Goal: Transaction & Acquisition: Book appointment/travel/reservation

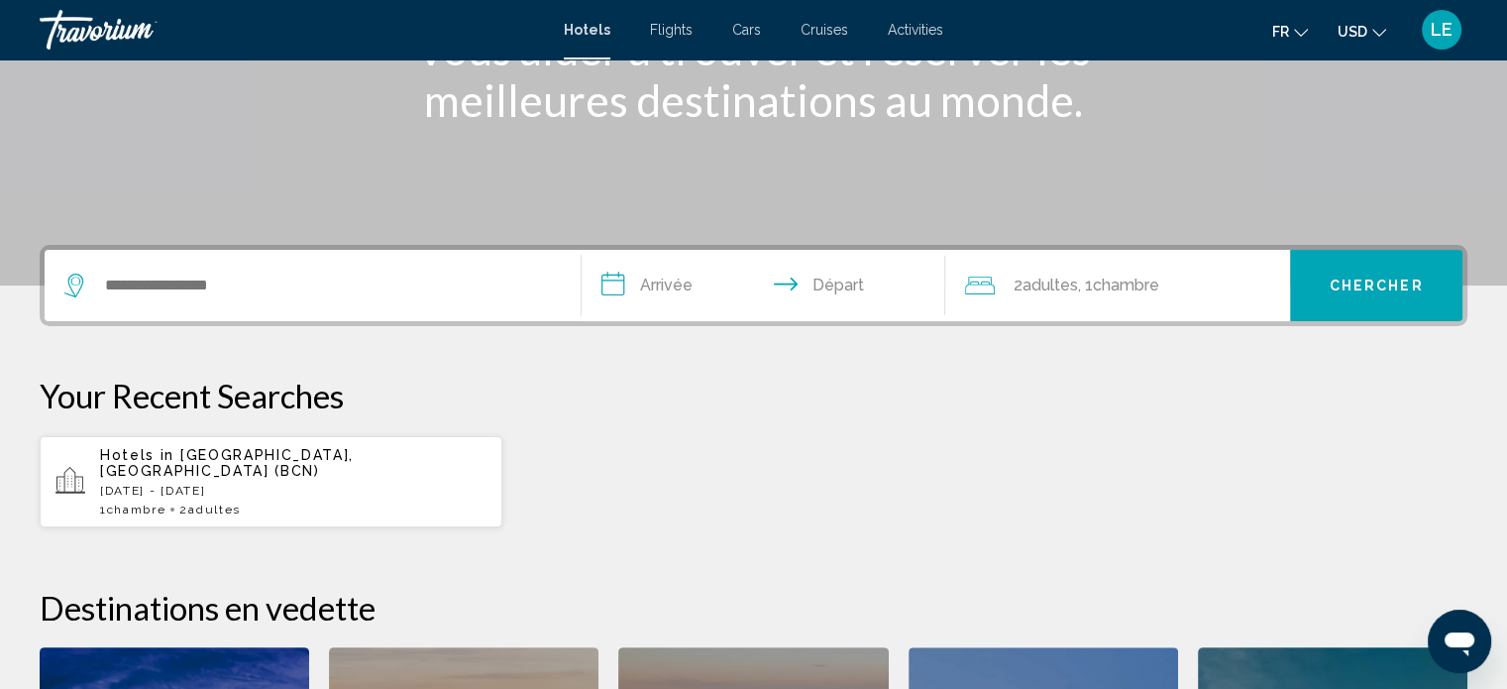
scroll to position [308, 0]
click at [343, 465] on div "Hotels in [GEOGRAPHIC_DATA], [GEOGRAPHIC_DATA] (BCN) [DATE] - [DATE] 1 Chambre …" at bounding box center [293, 482] width 386 height 69
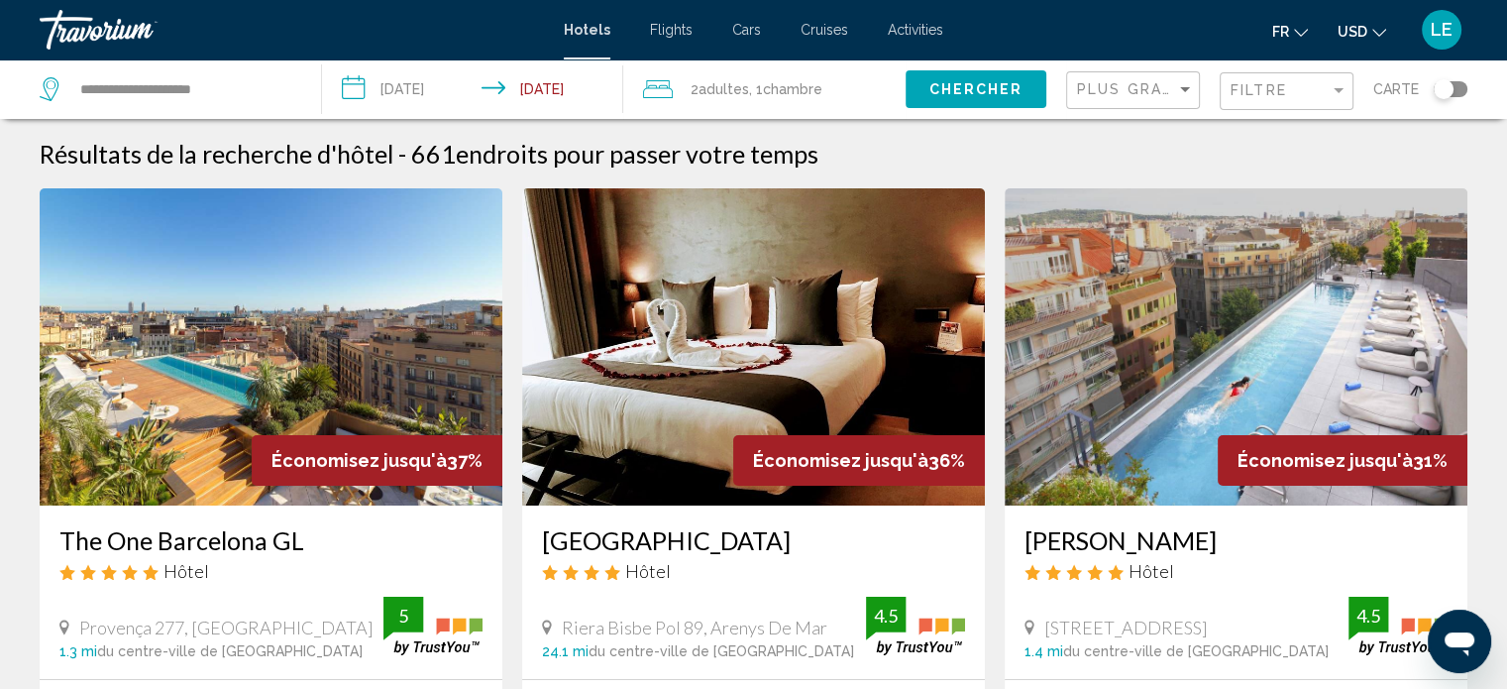
click at [1253, 100] on div "Filtre" at bounding box center [1289, 91] width 117 height 37
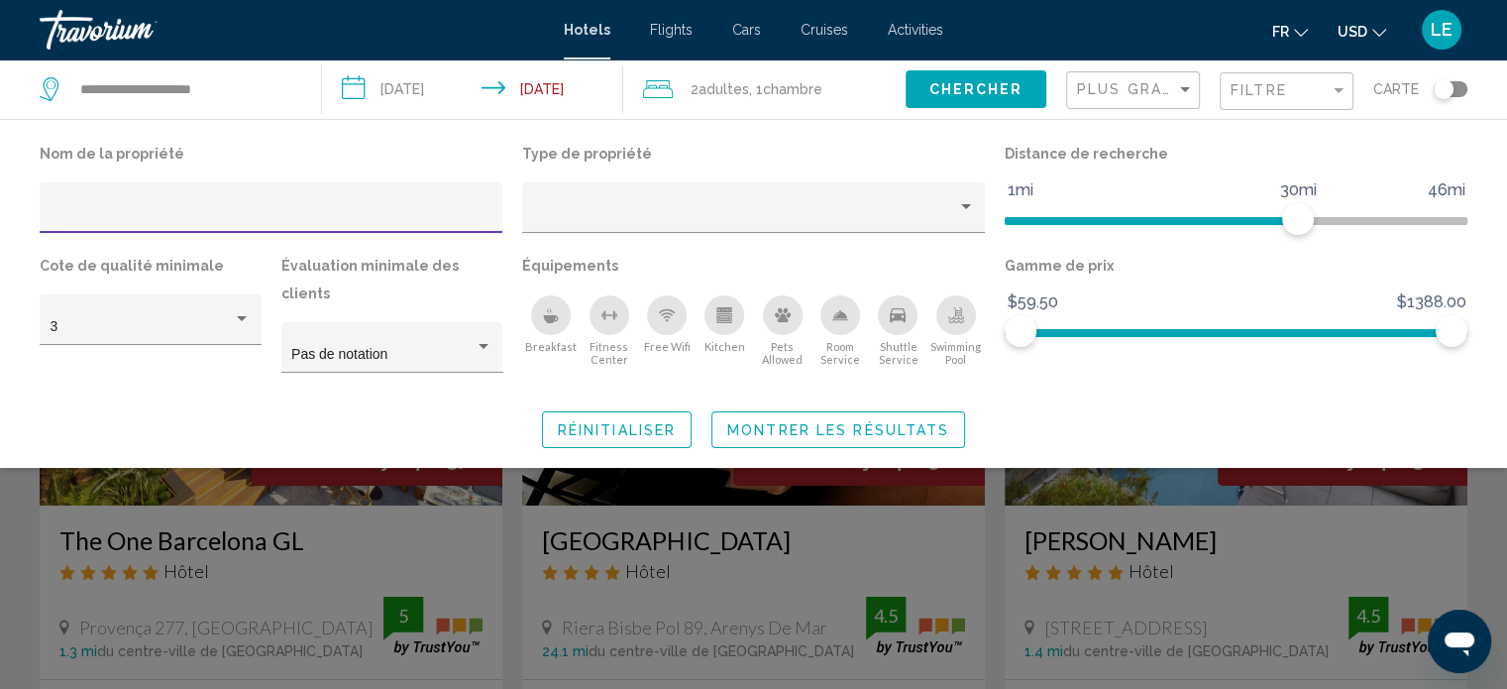
click at [603, 323] on div "Fitness Center" at bounding box center [610, 315] width 40 height 40
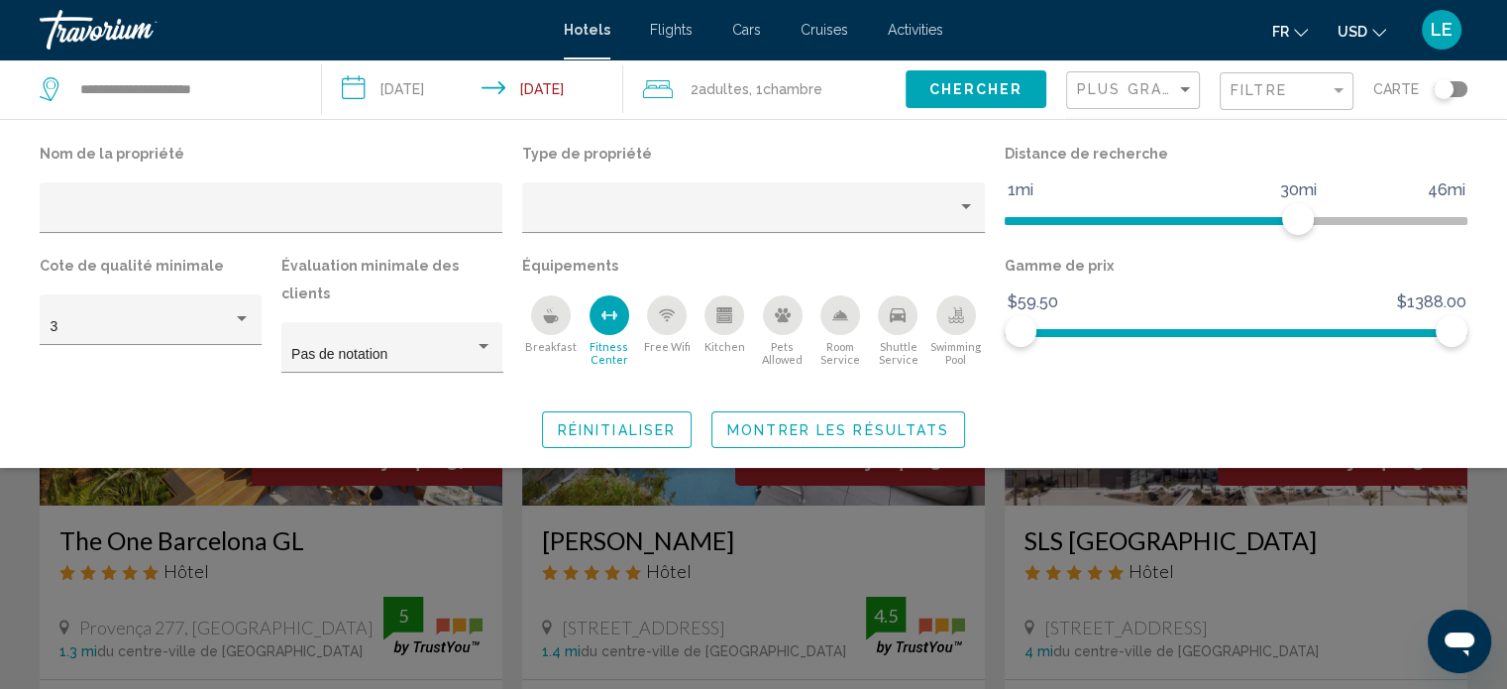
click at [848, 422] on span "Montrer les résultats" at bounding box center [838, 430] width 222 height 16
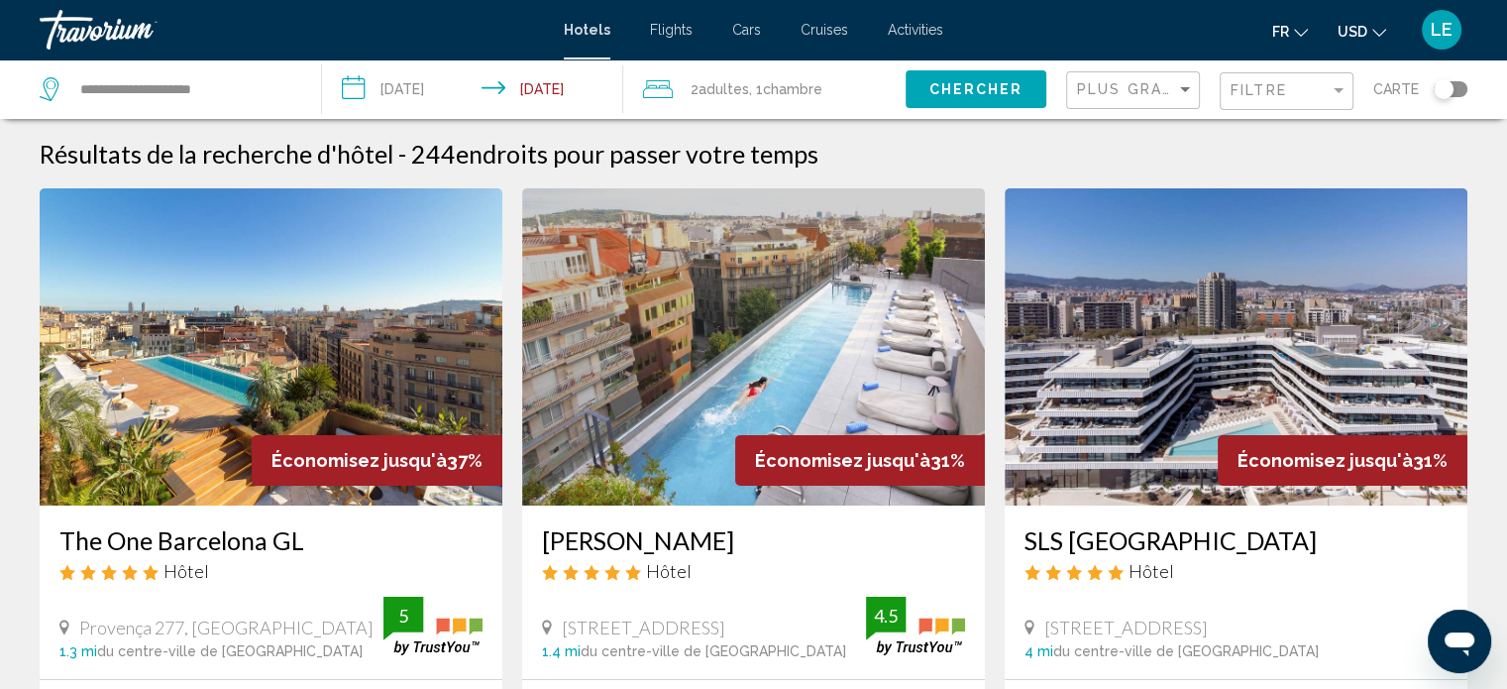
click at [954, 87] on span "Chercher" at bounding box center [976, 90] width 94 height 16
click at [975, 106] on button "Chercher" at bounding box center [976, 88] width 141 height 37
click at [1253, 94] on span "Filtre" at bounding box center [1259, 90] width 56 height 16
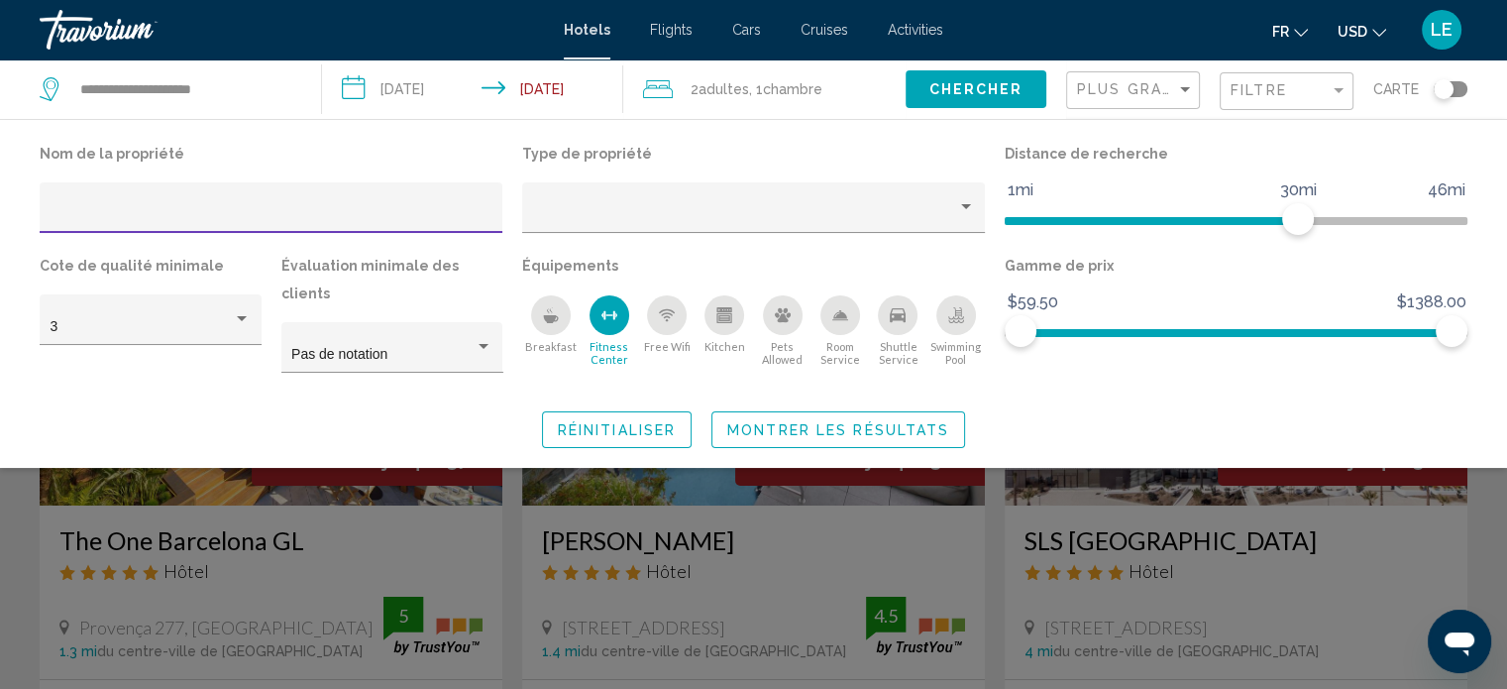
click at [605, 312] on icon "Fitness Center" at bounding box center [610, 315] width 16 height 16
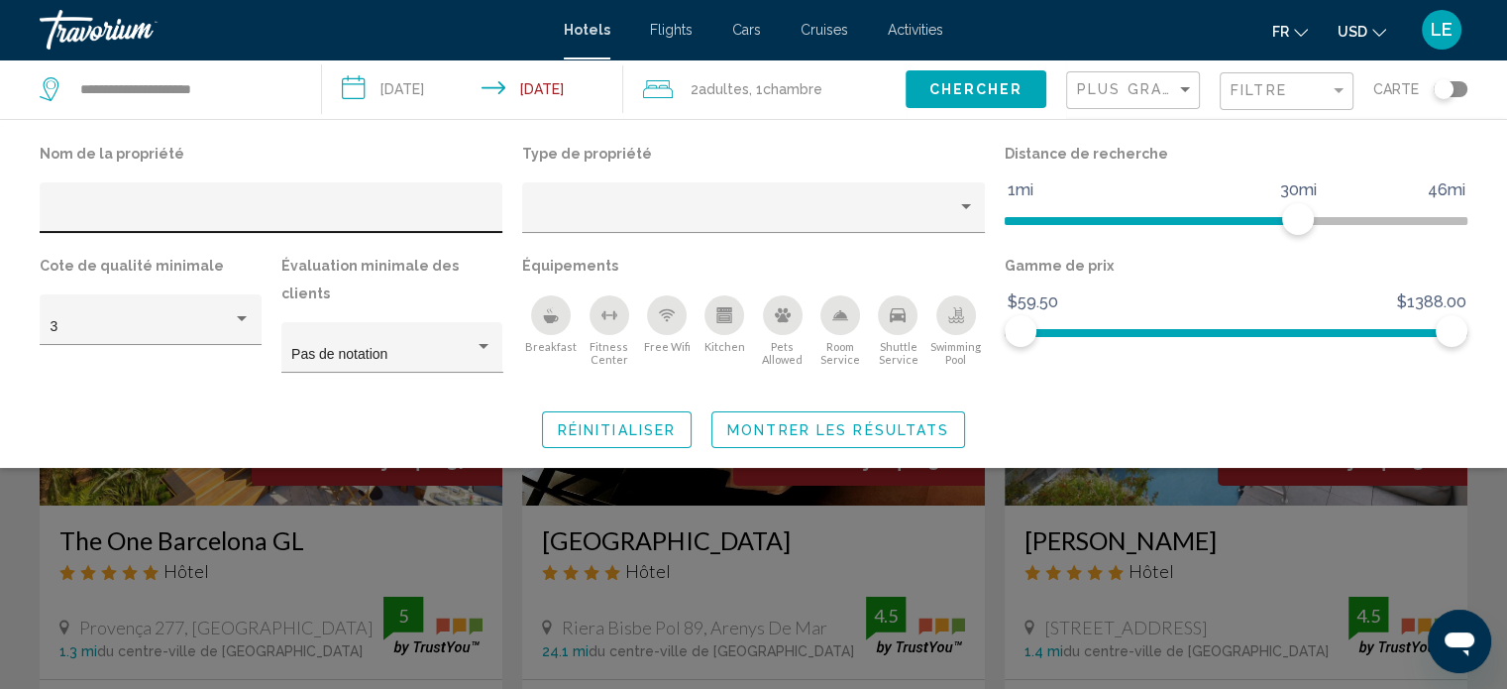
click at [311, 207] on input "Hotel Filters" at bounding box center [272, 215] width 442 height 16
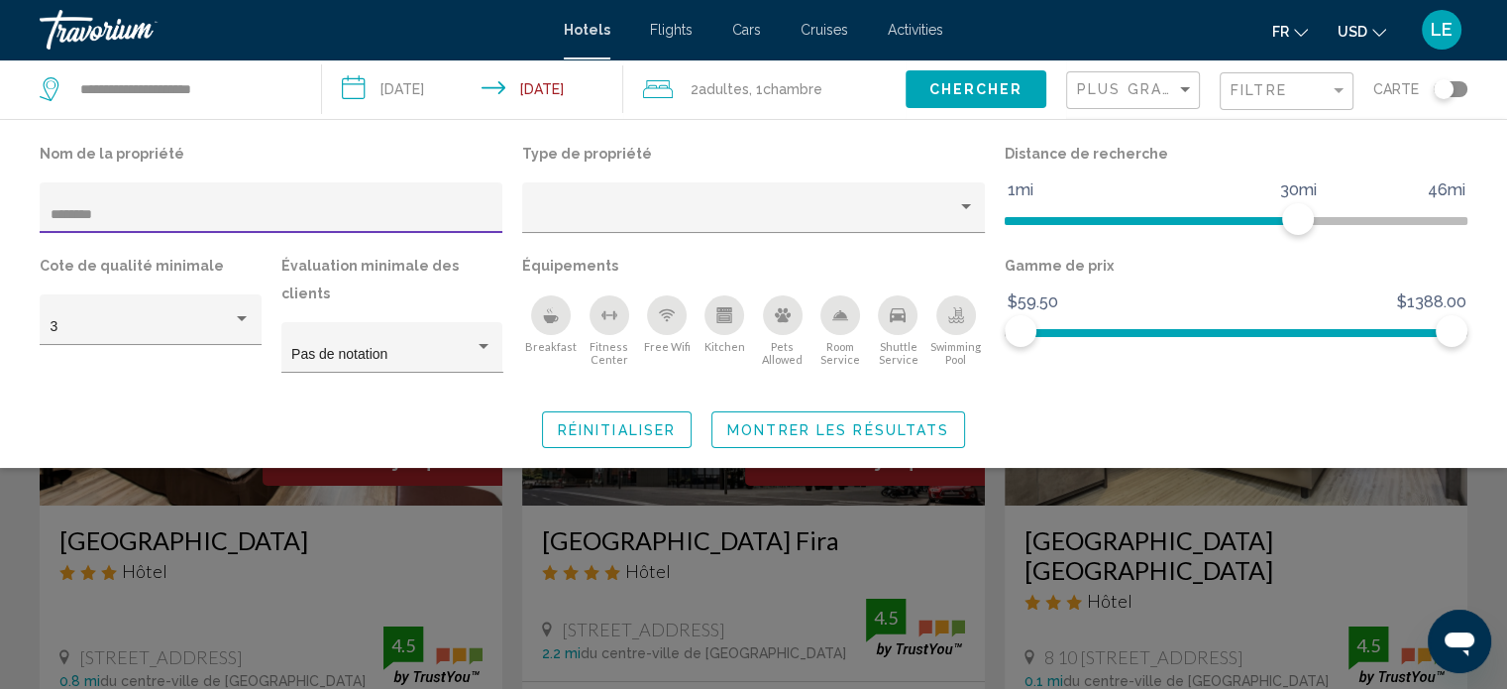
type input "********"
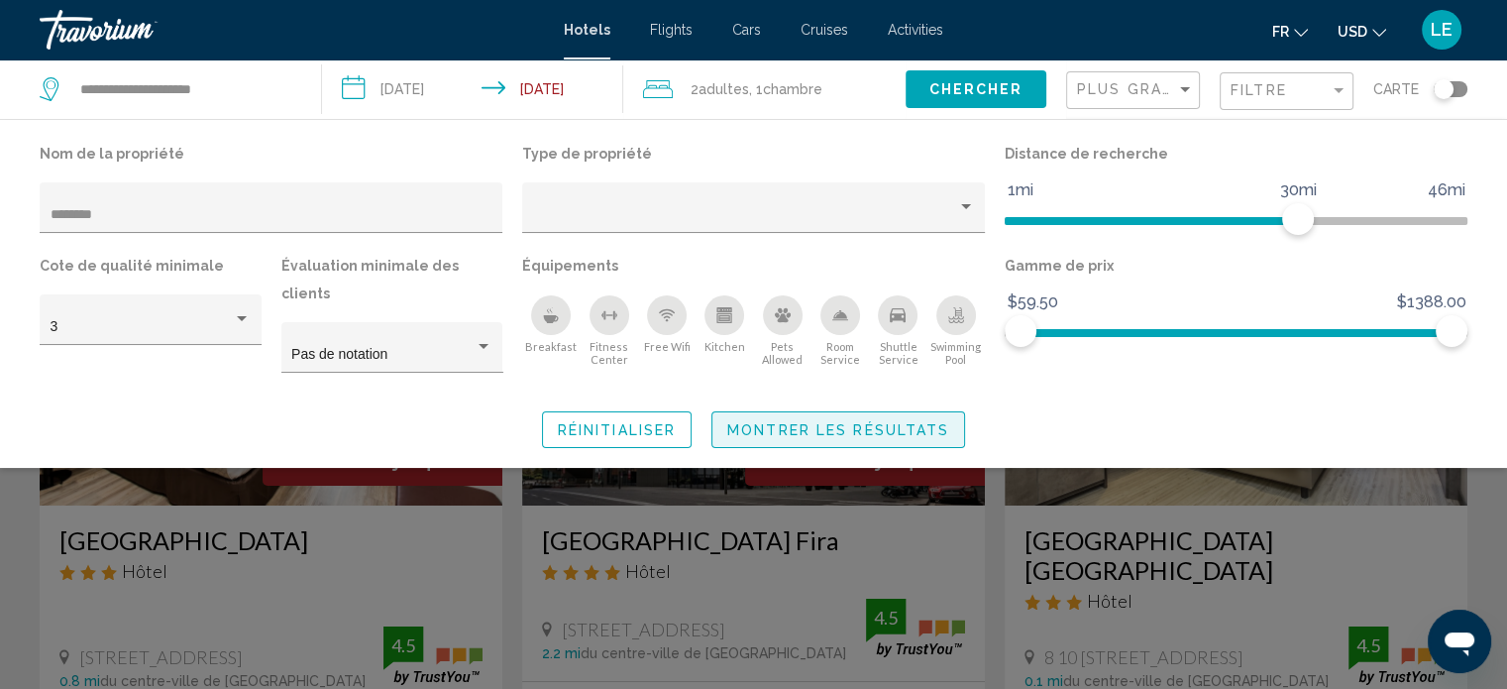
click at [809, 422] on span "Montrer les résultats" at bounding box center [838, 430] width 222 height 16
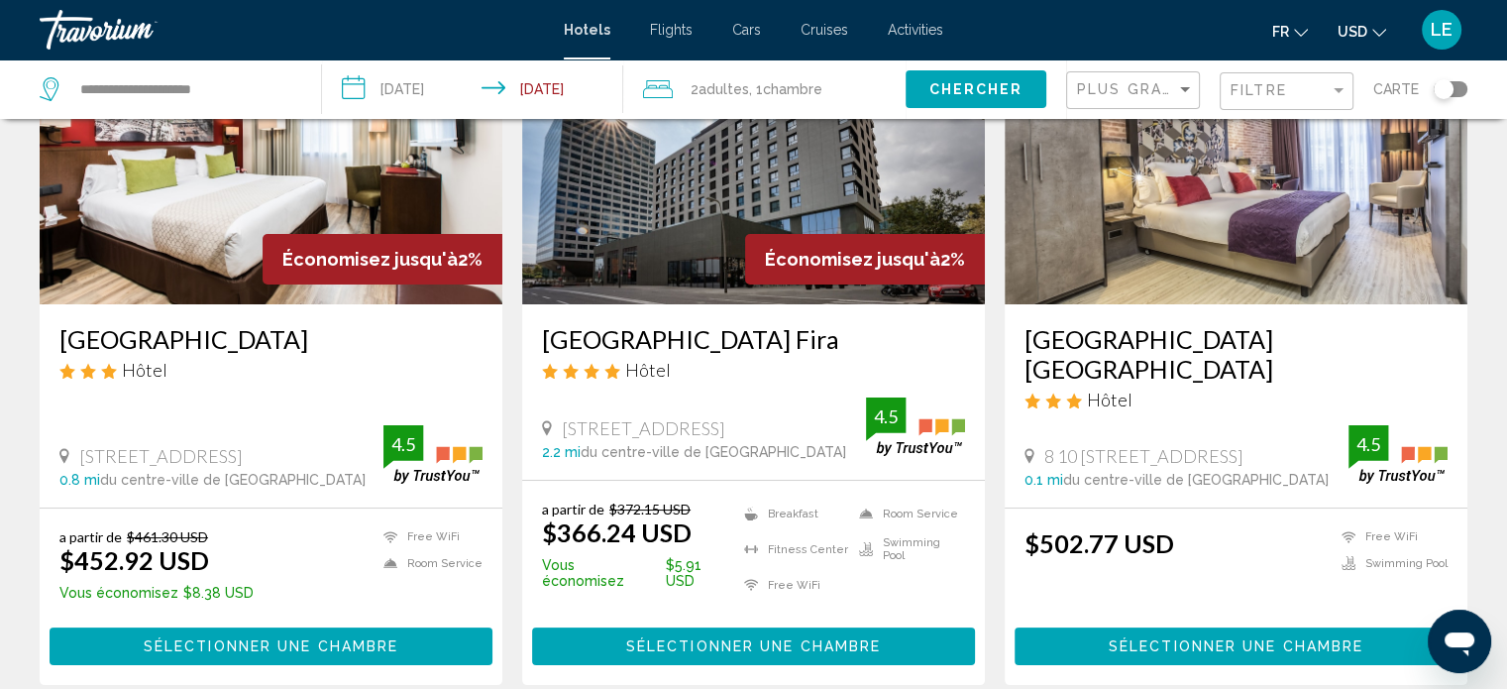
scroll to position [200, 0]
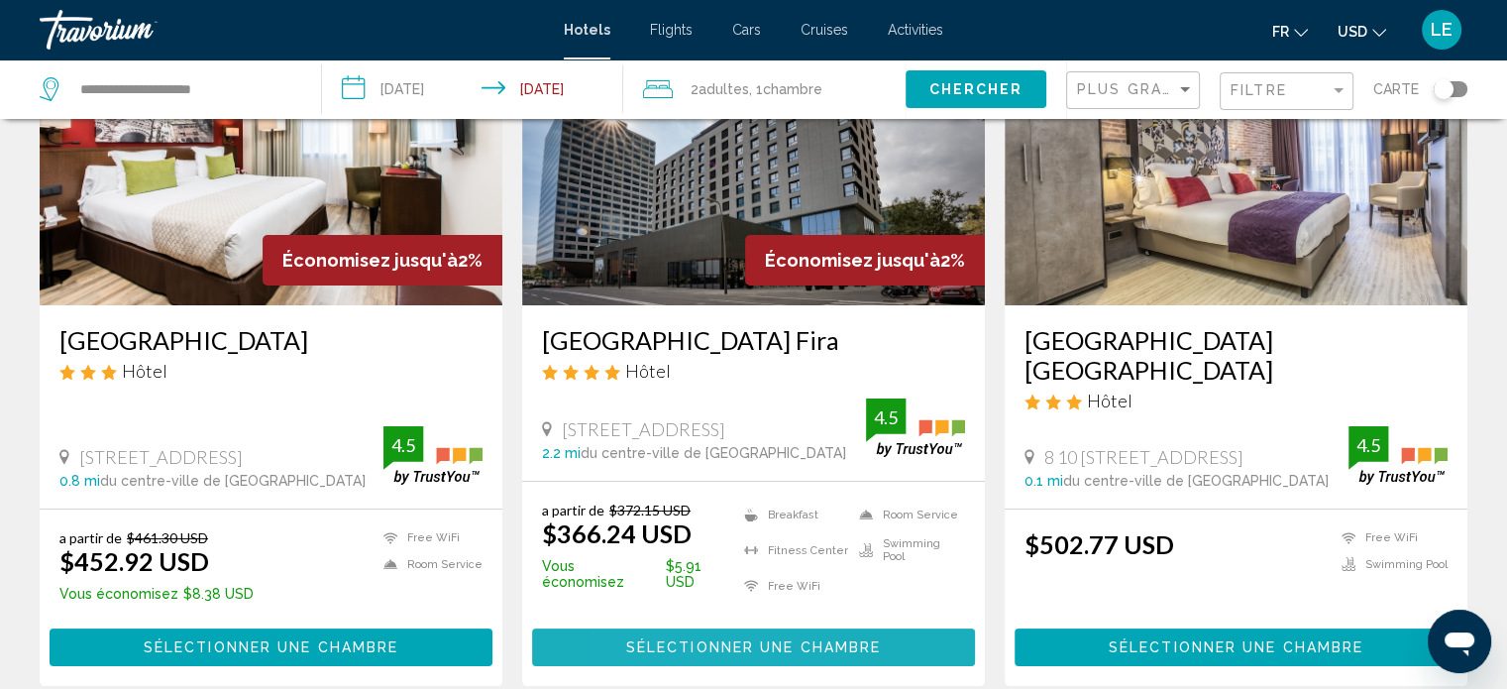
click at [656, 640] on span "Sélectionner une chambre" at bounding box center [753, 648] width 255 height 16
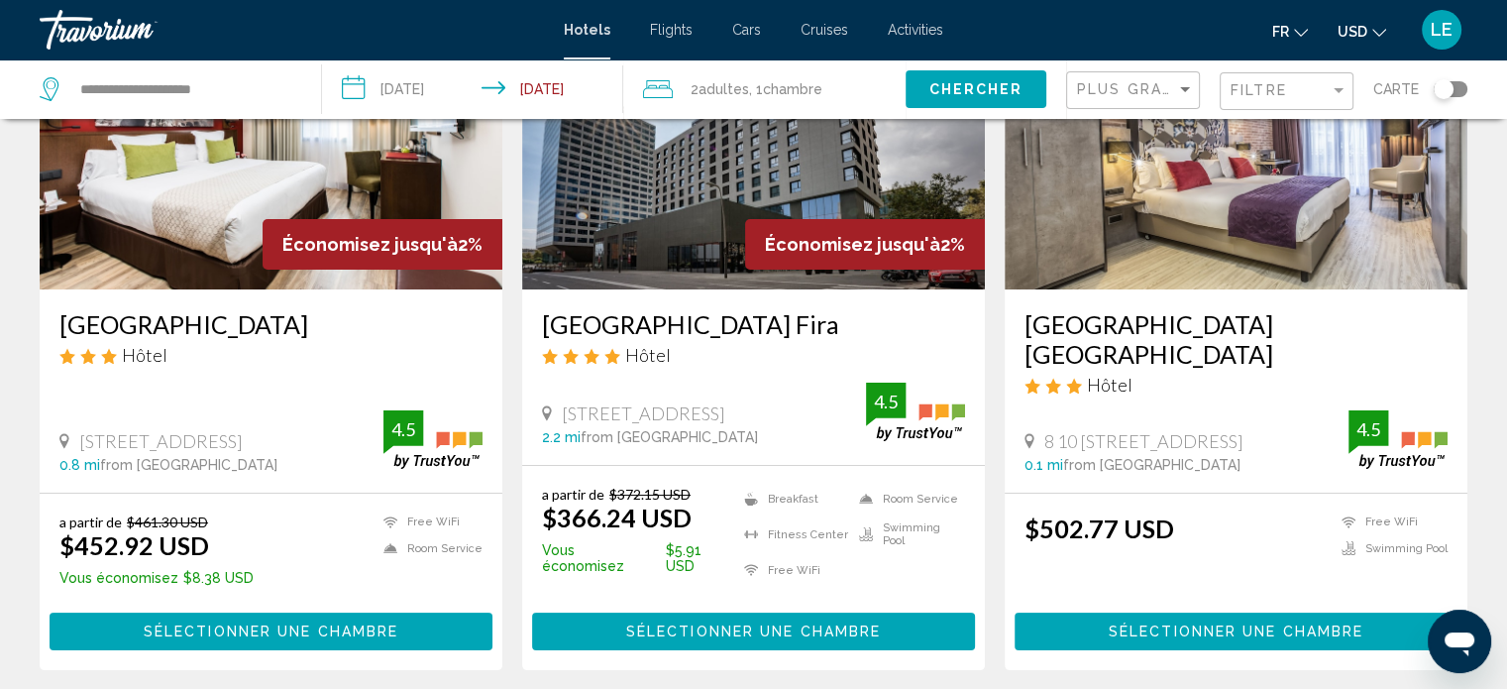
scroll to position [217, 0]
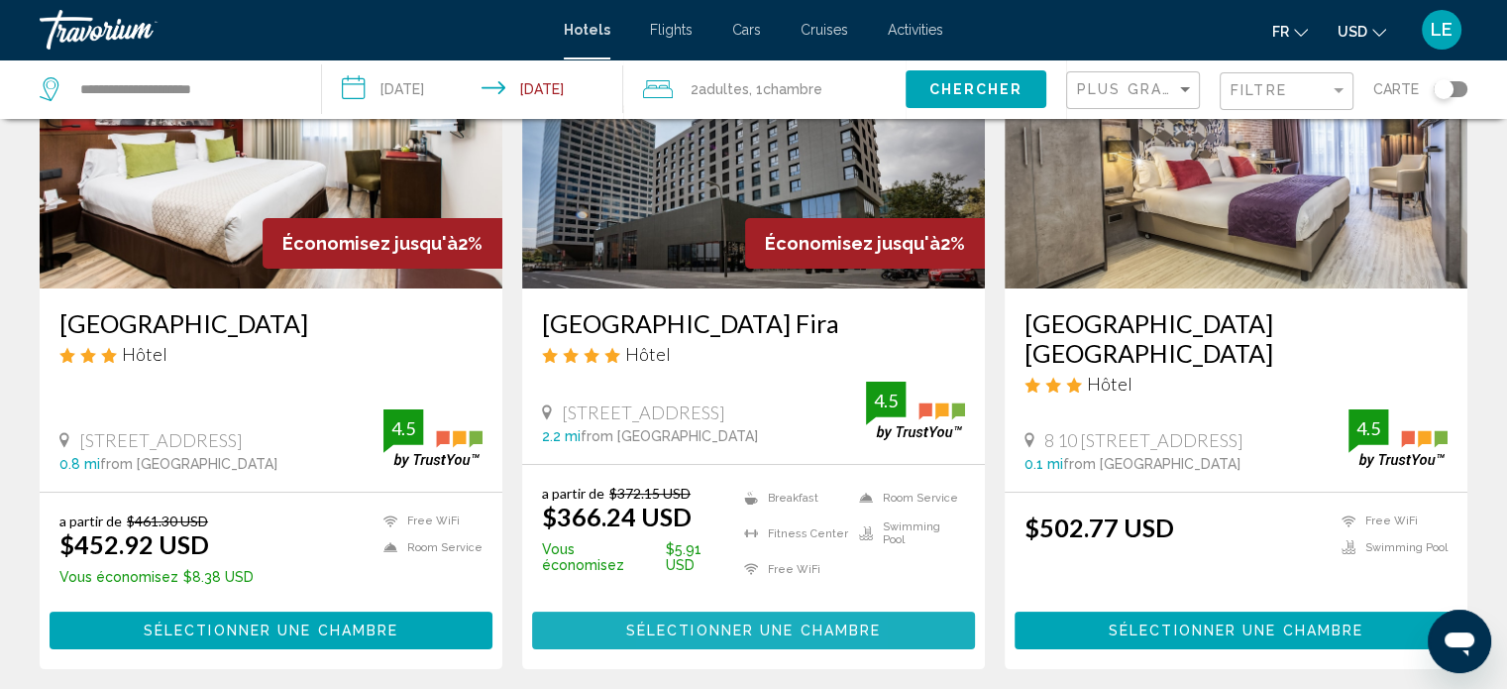
click at [680, 623] on span "Sélectionner une chambre" at bounding box center [753, 631] width 255 height 16
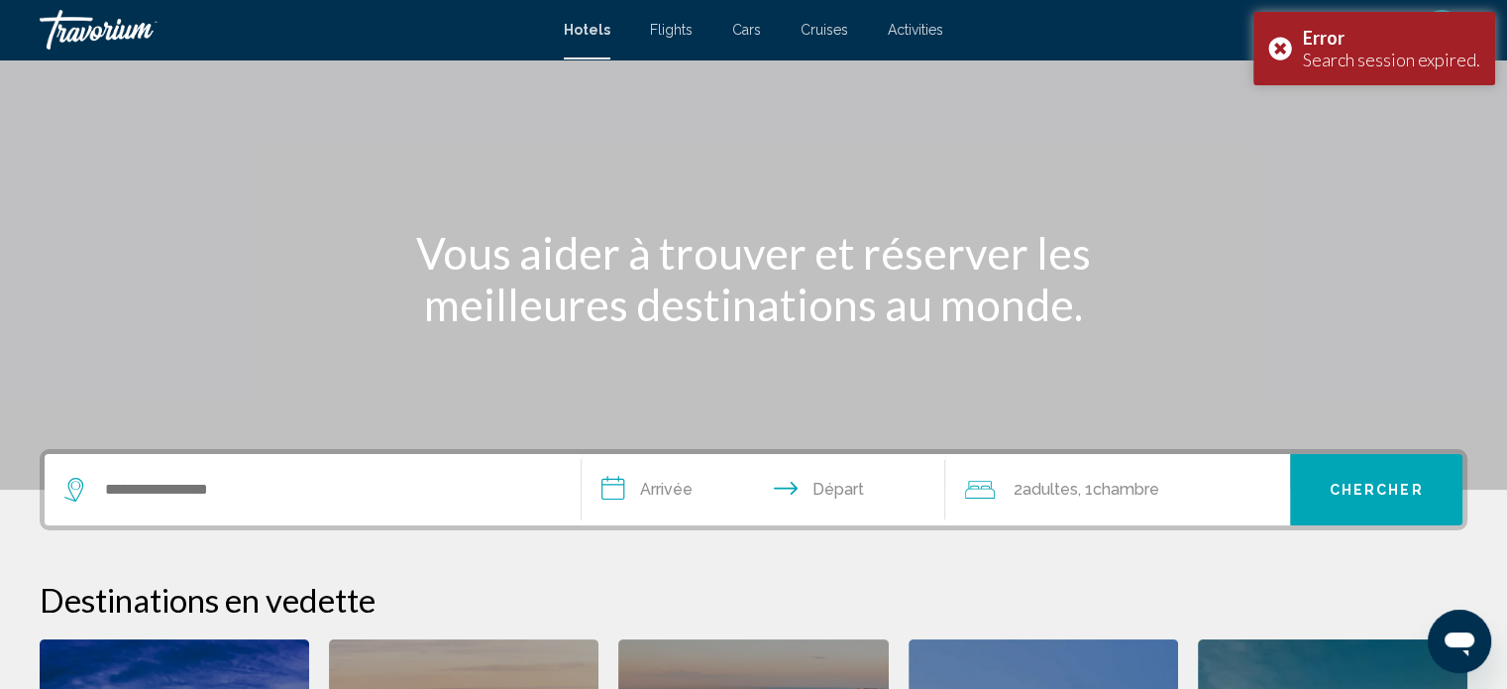
scroll to position [103, 0]
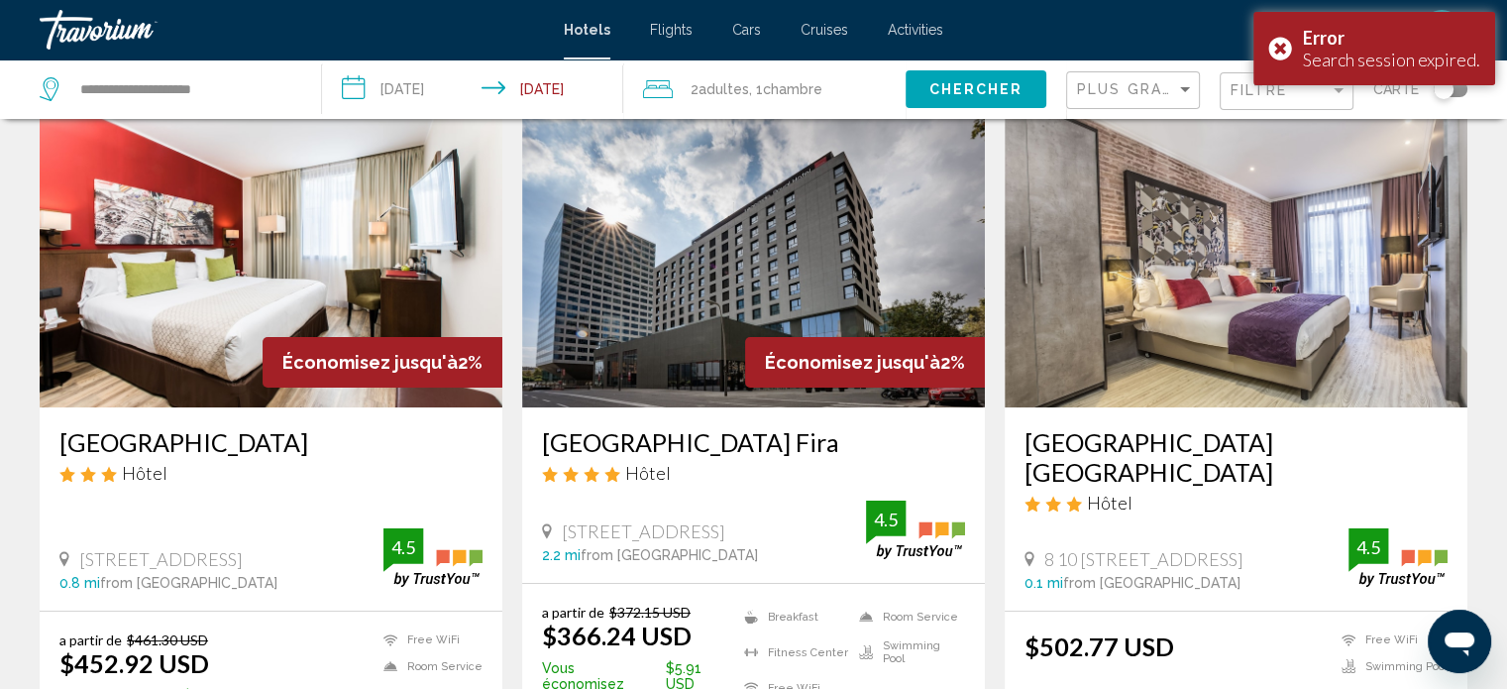
scroll to position [99, 0]
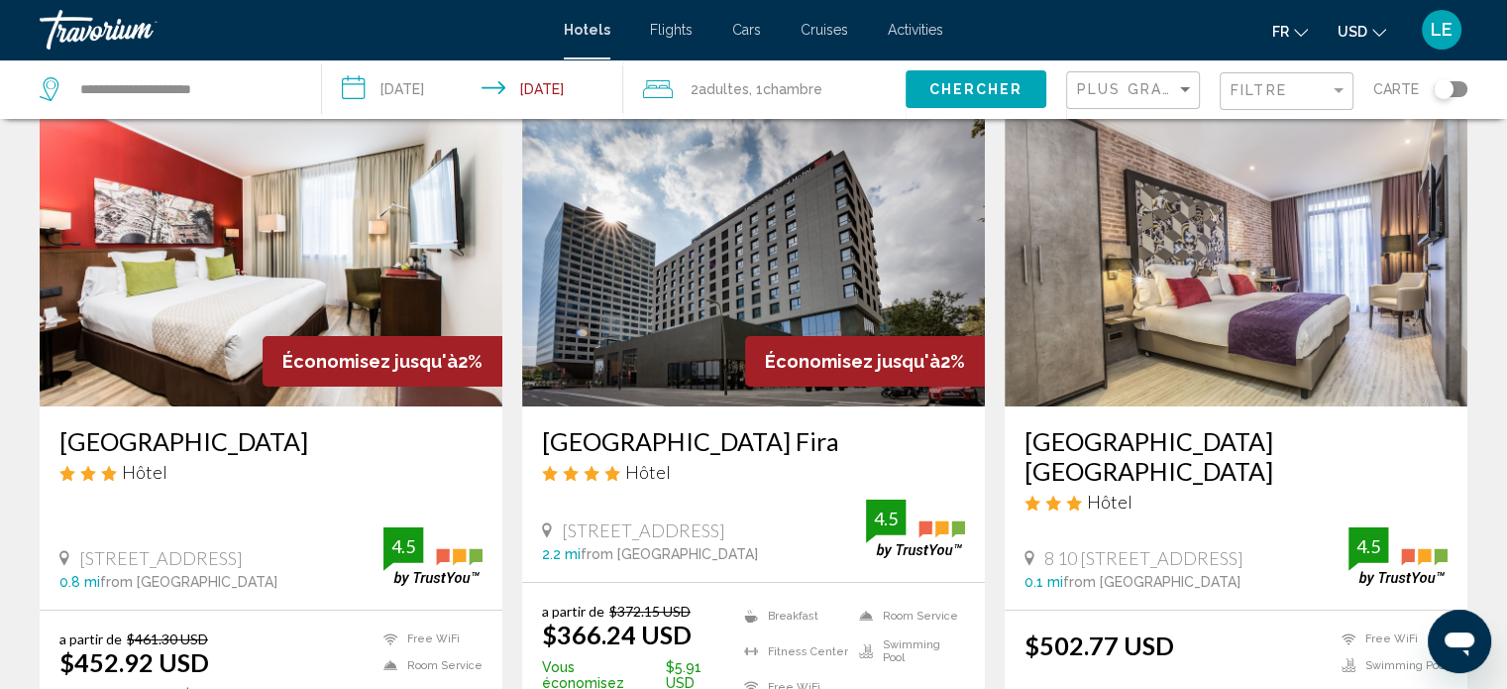
click at [698, 364] on img "Main content" at bounding box center [753, 247] width 463 height 317
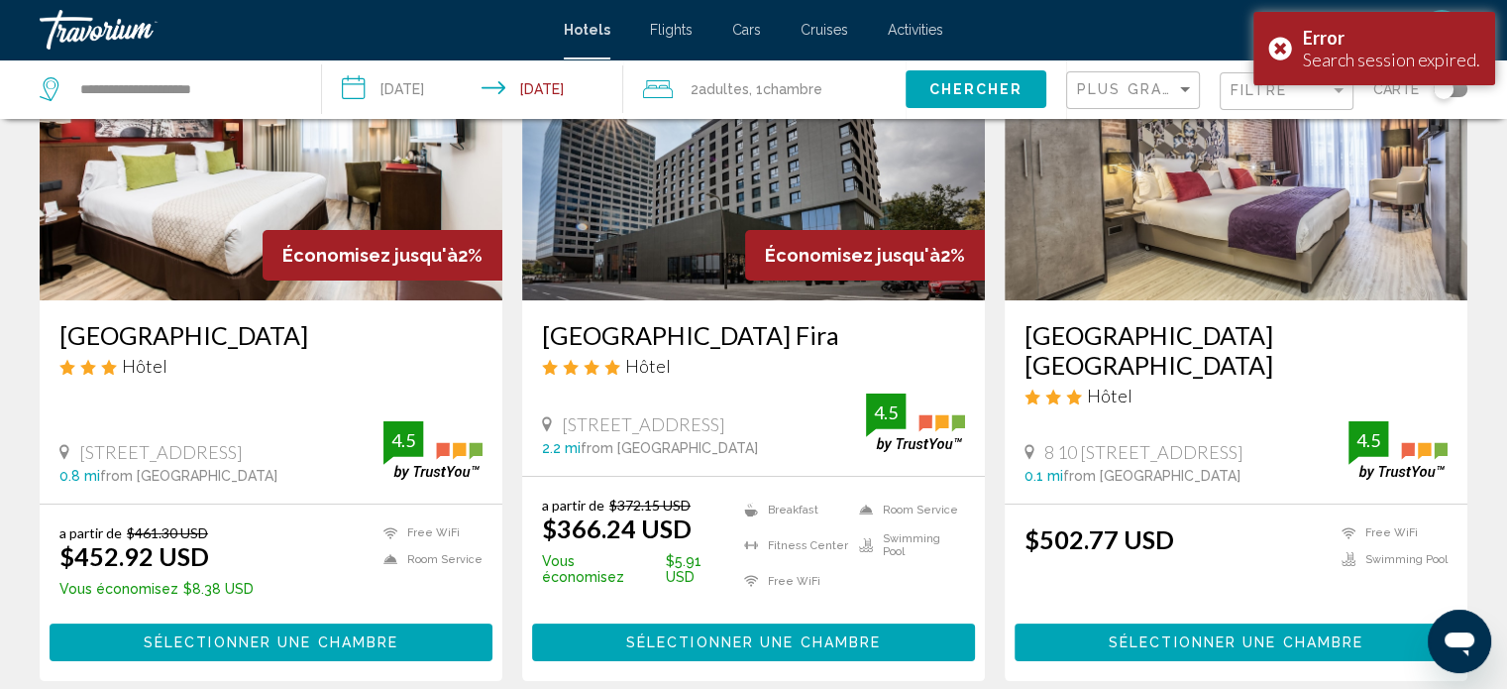
scroll to position [214, 0]
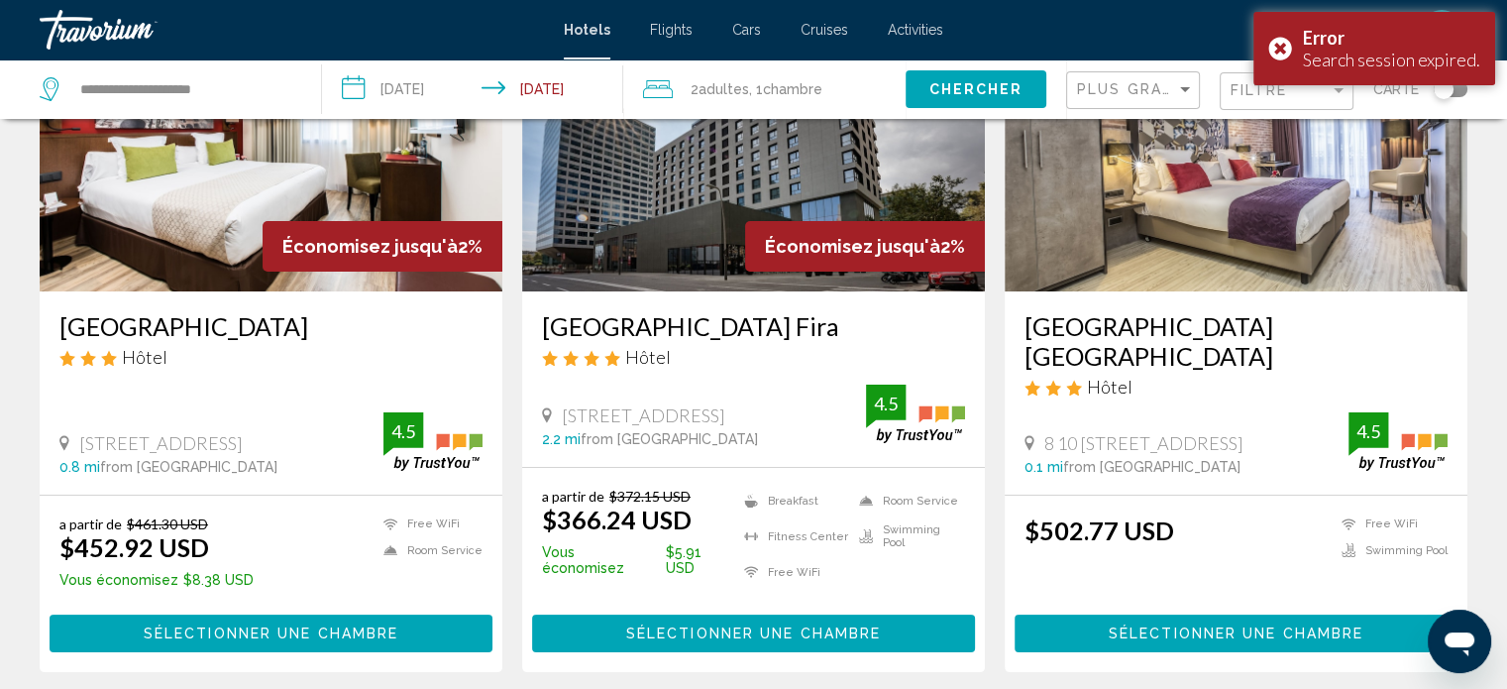
click at [198, 263] on img "Main content" at bounding box center [271, 132] width 463 height 317
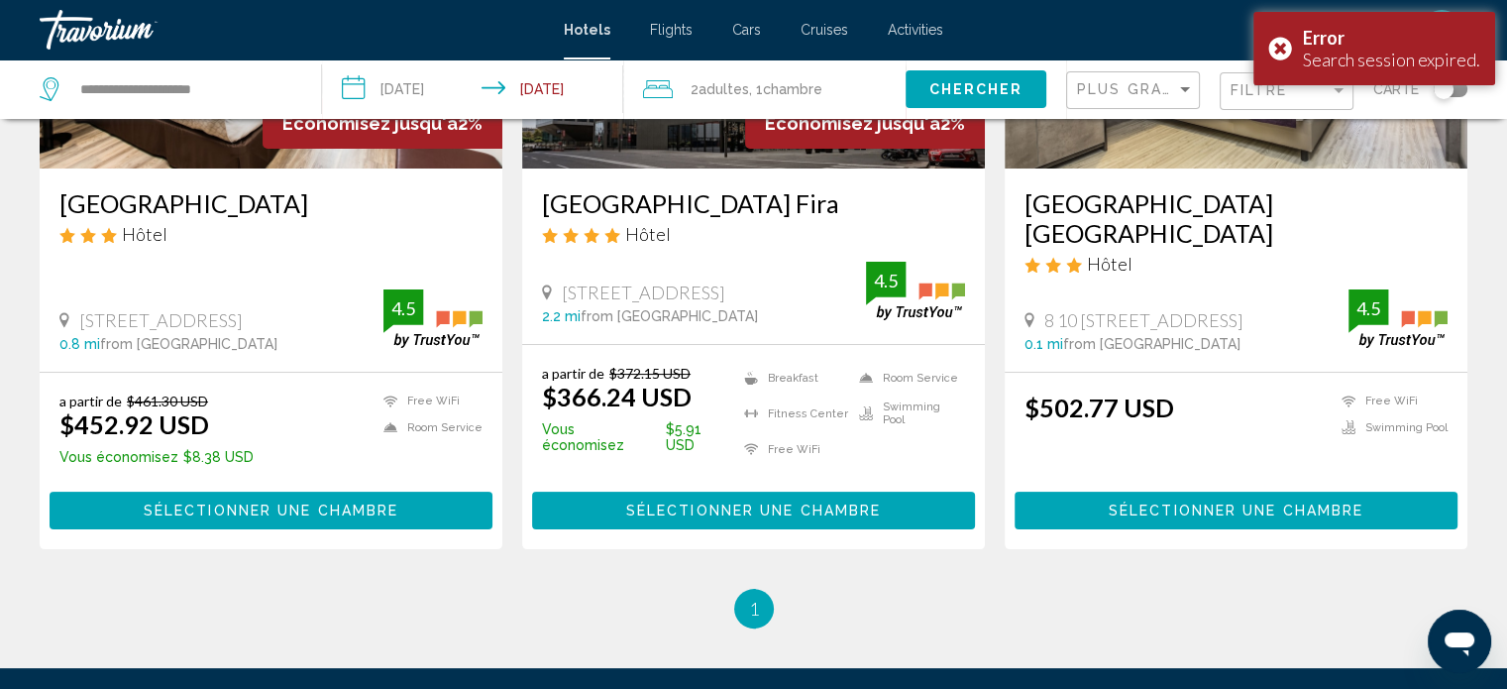
scroll to position [336, 0]
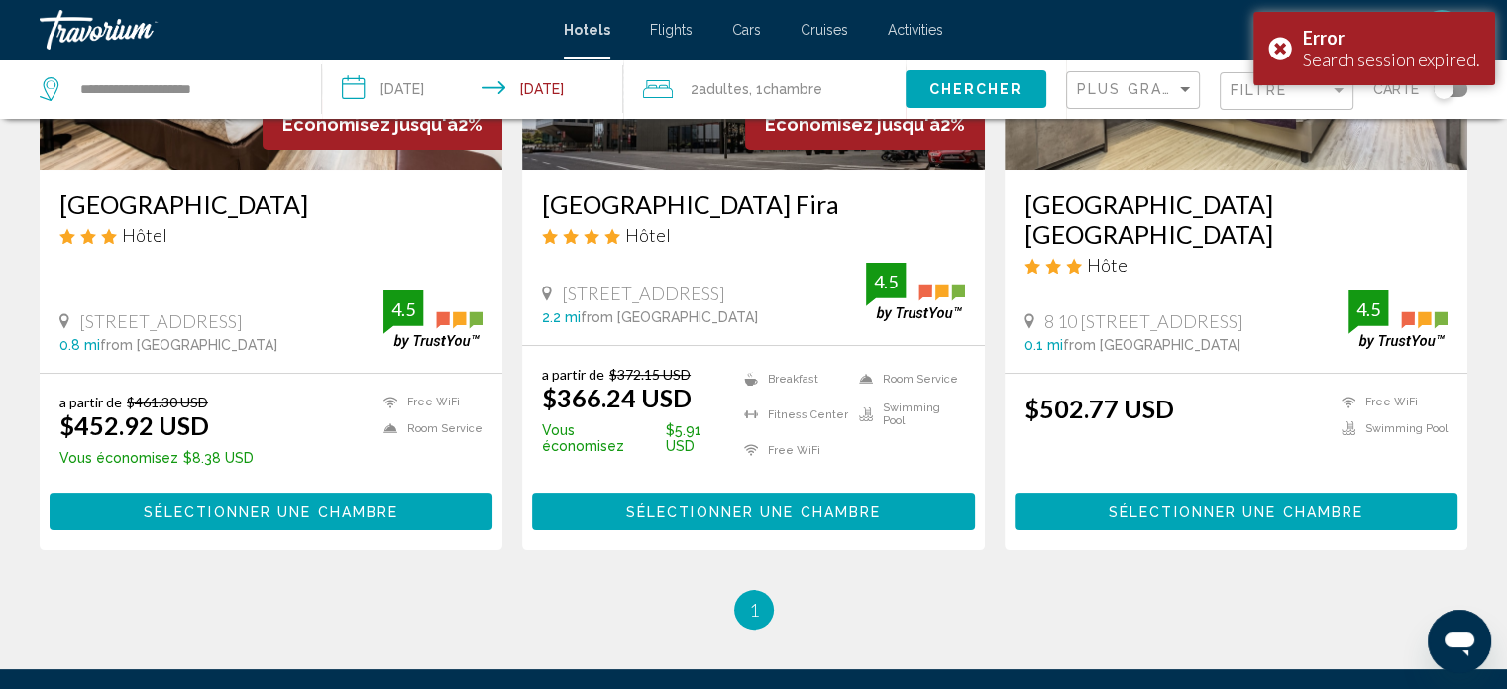
click at [783, 309] on div "2.2 mi from [GEOGRAPHIC_DATA] de l'hôtel" at bounding box center [704, 317] width 324 height 16
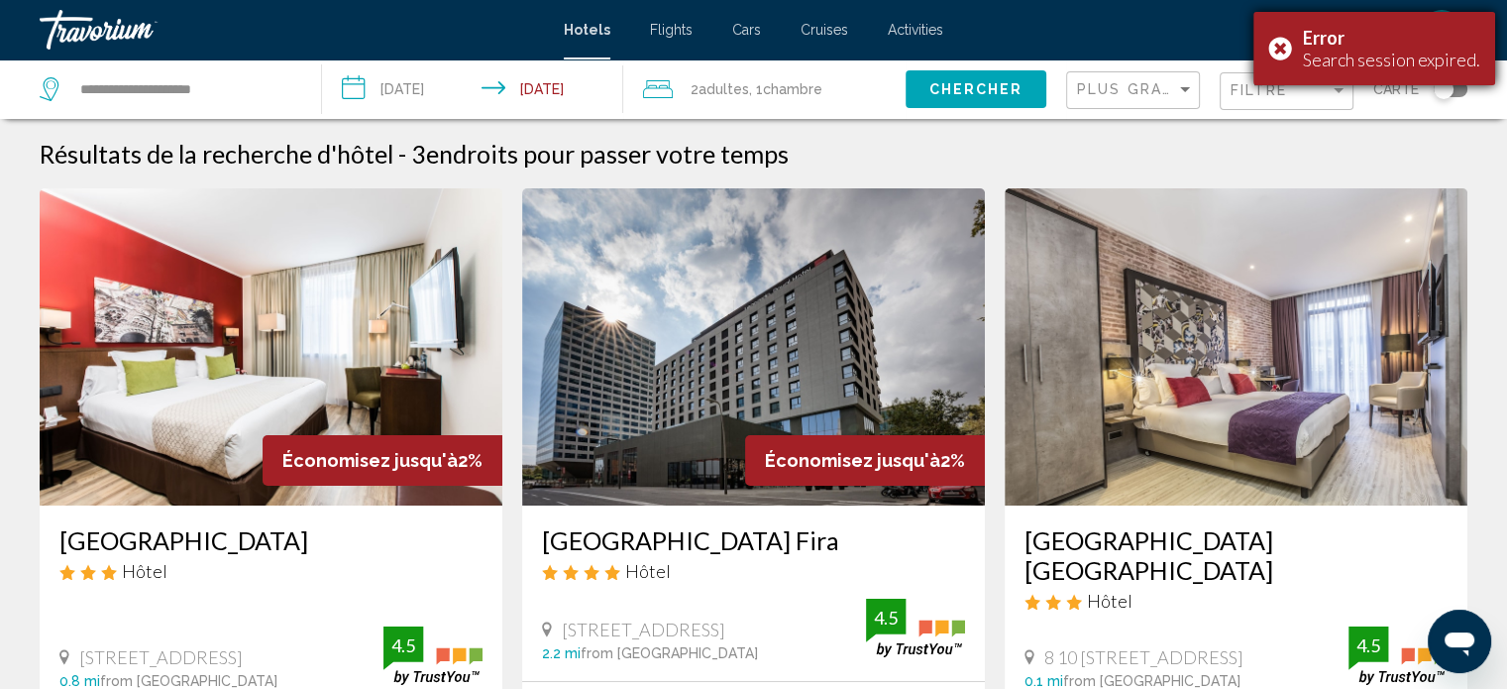
click at [1283, 50] on div "Error Search session expired." at bounding box center [1375, 48] width 242 height 73
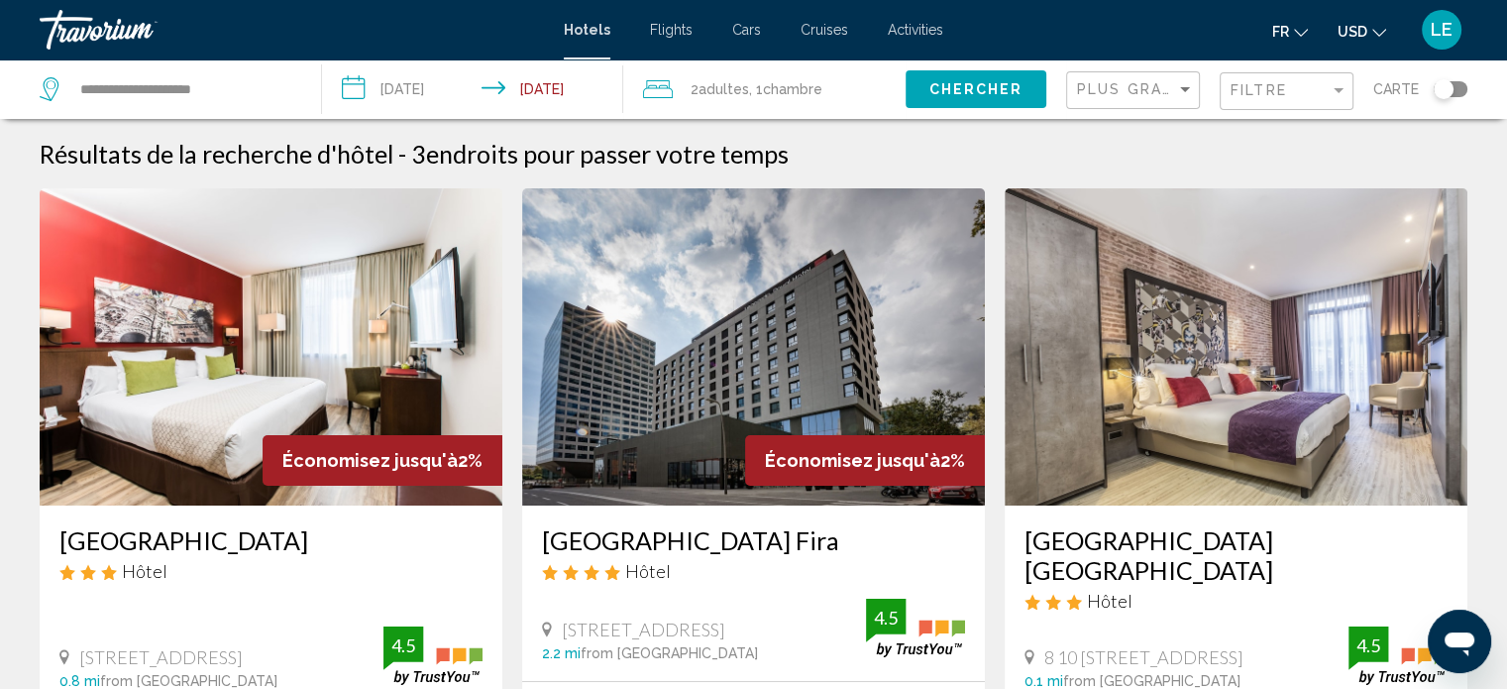
click at [1356, 31] on span "USD" at bounding box center [1353, 32] width 30 height 16
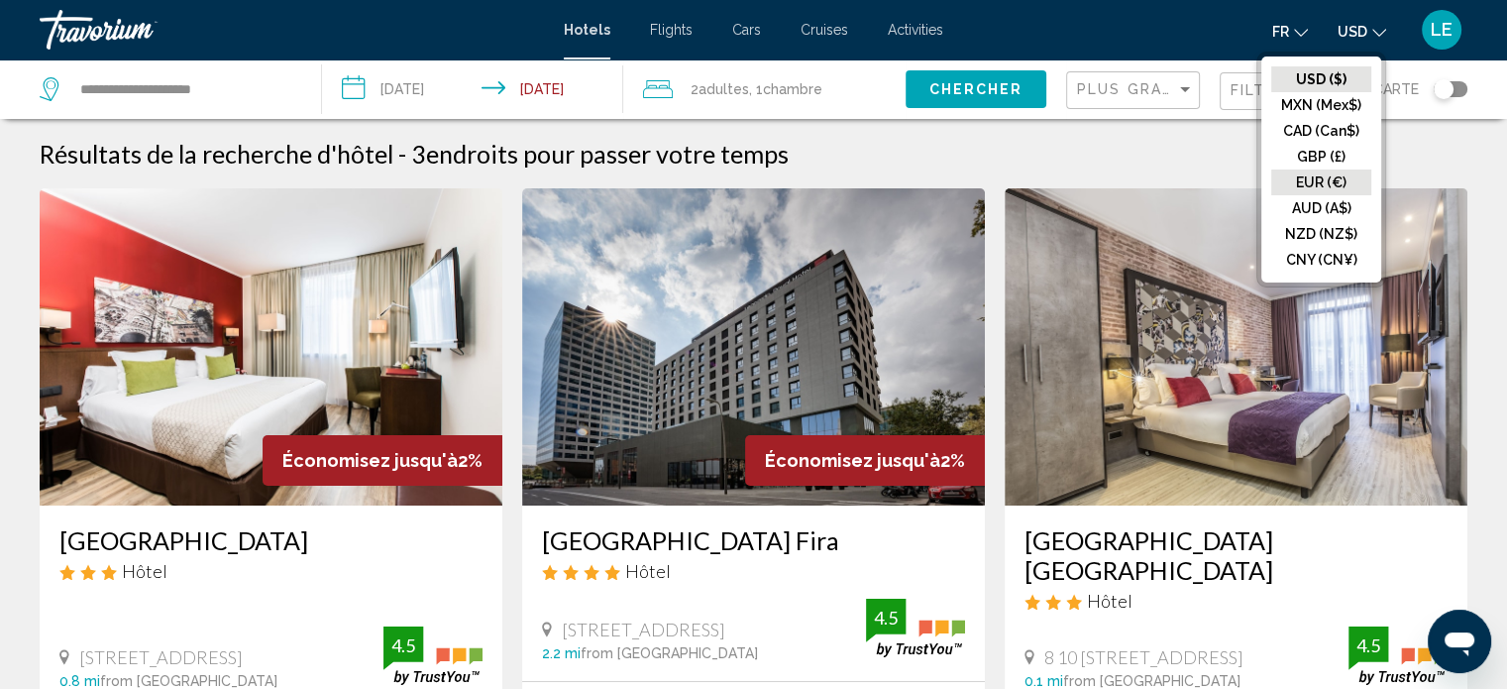
click at [1304, 179] on button "EUR (€)" at bounding box center [1321, 182] width 100 height 26
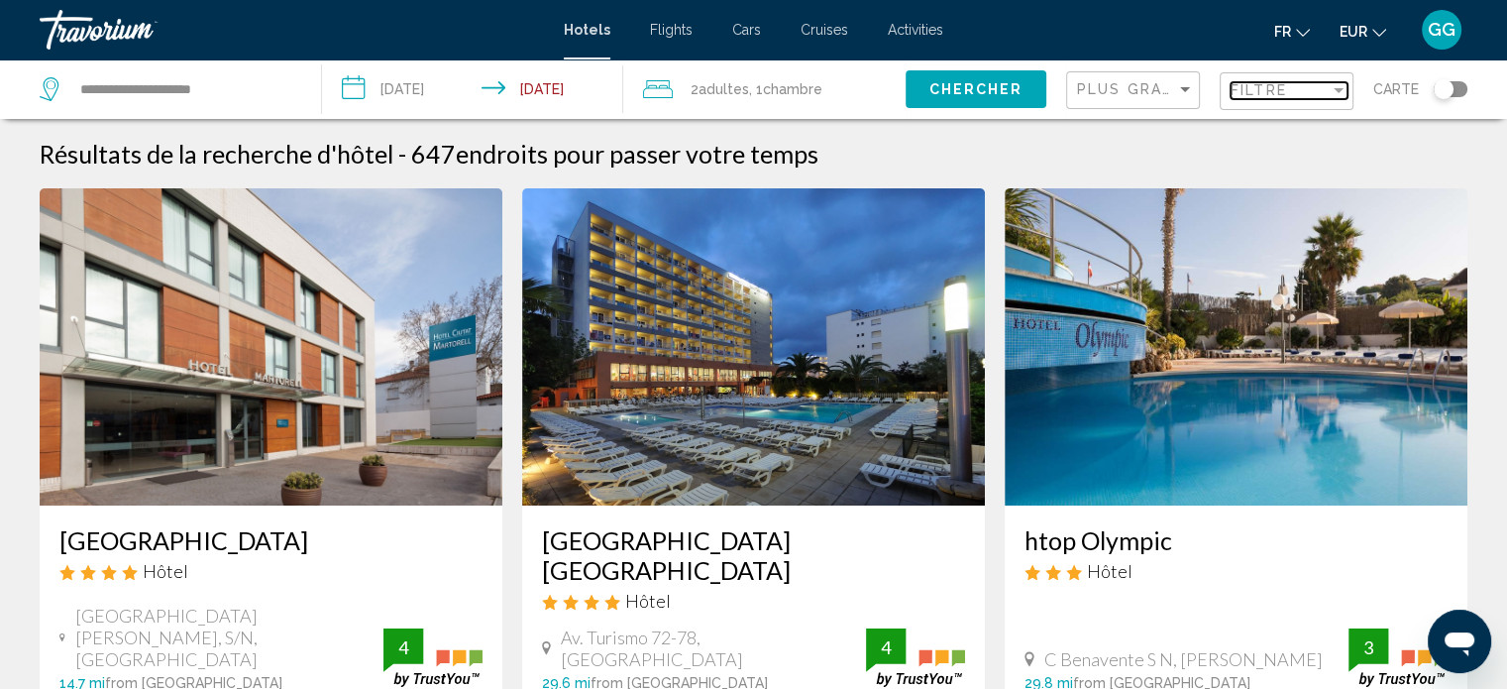
click at [1264, 96] on span "Filtre" at bounding box center [1259, 90] width 56 height 16
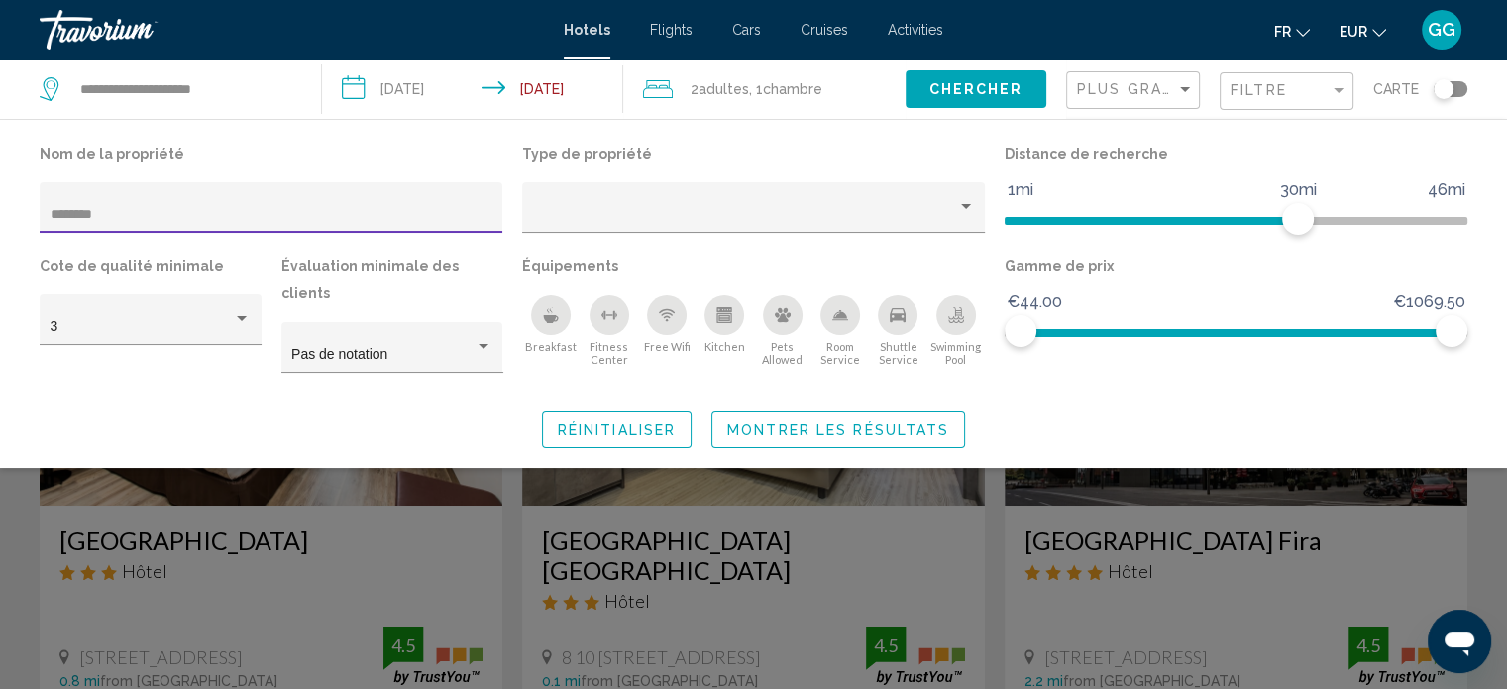
type input "********"
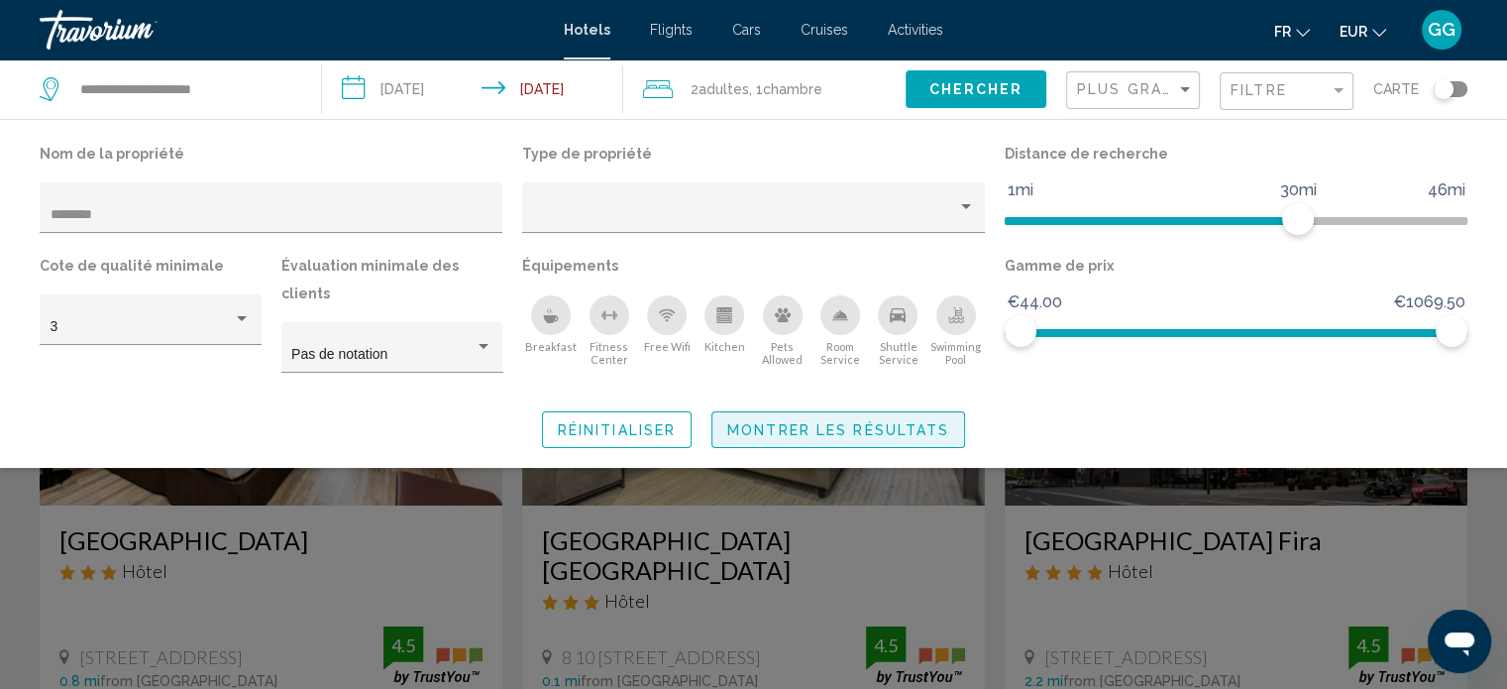
click at [770, 422] on span "Montrer les résultats" at bounding box center [838, 430] width 222 height 16
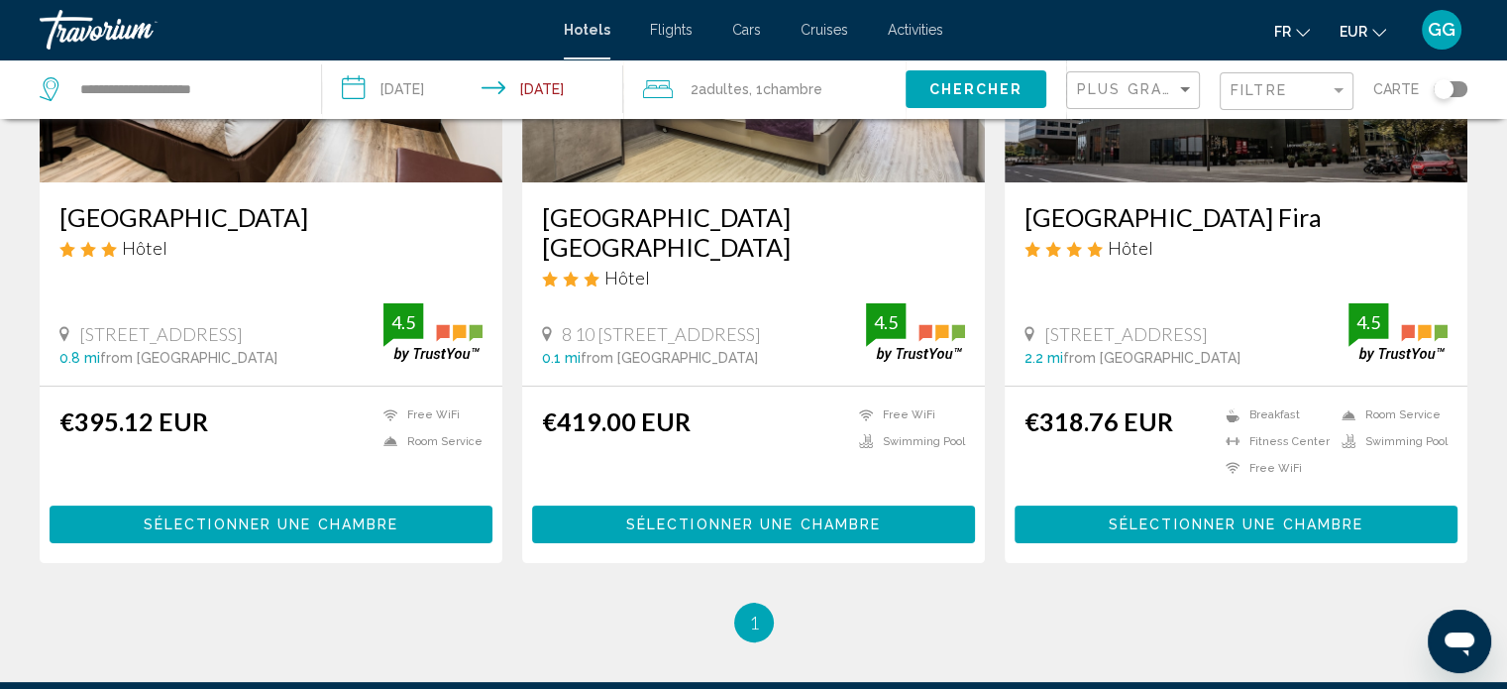
scroll to position [335, 0]
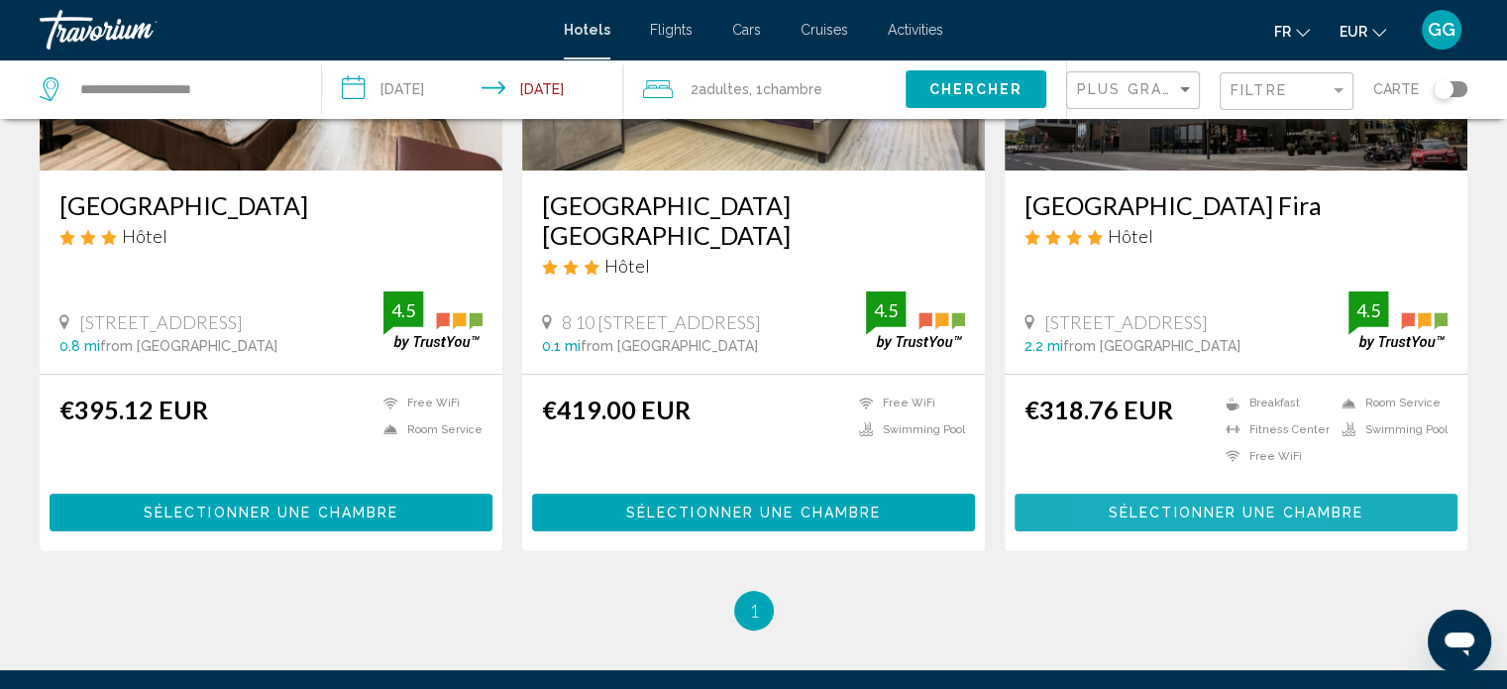
click at [1141, 505] on span "Sélectionner une chambre" at bounding box center [1236, 513] width 255 height 16
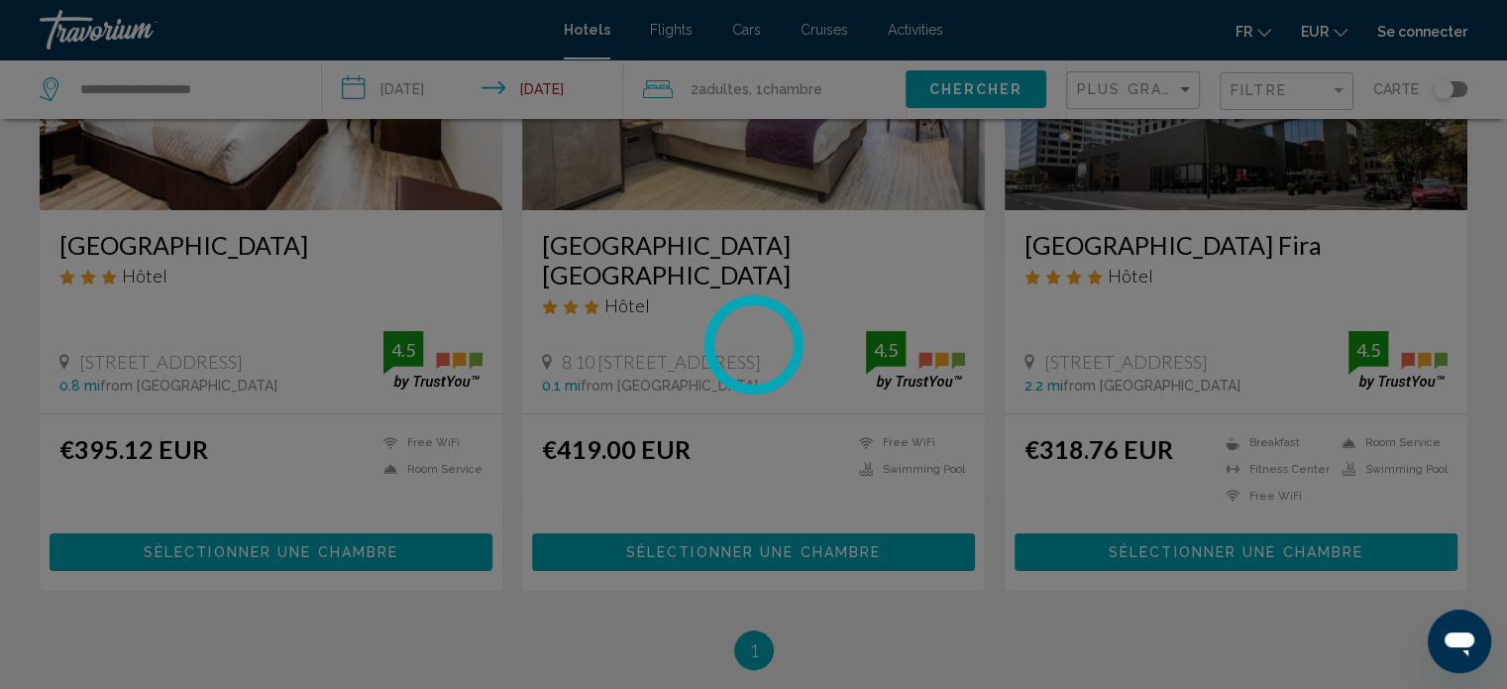
scroll to position [295, 0]
